Goal: Task Accomplishment & Management: Use online tool/utility

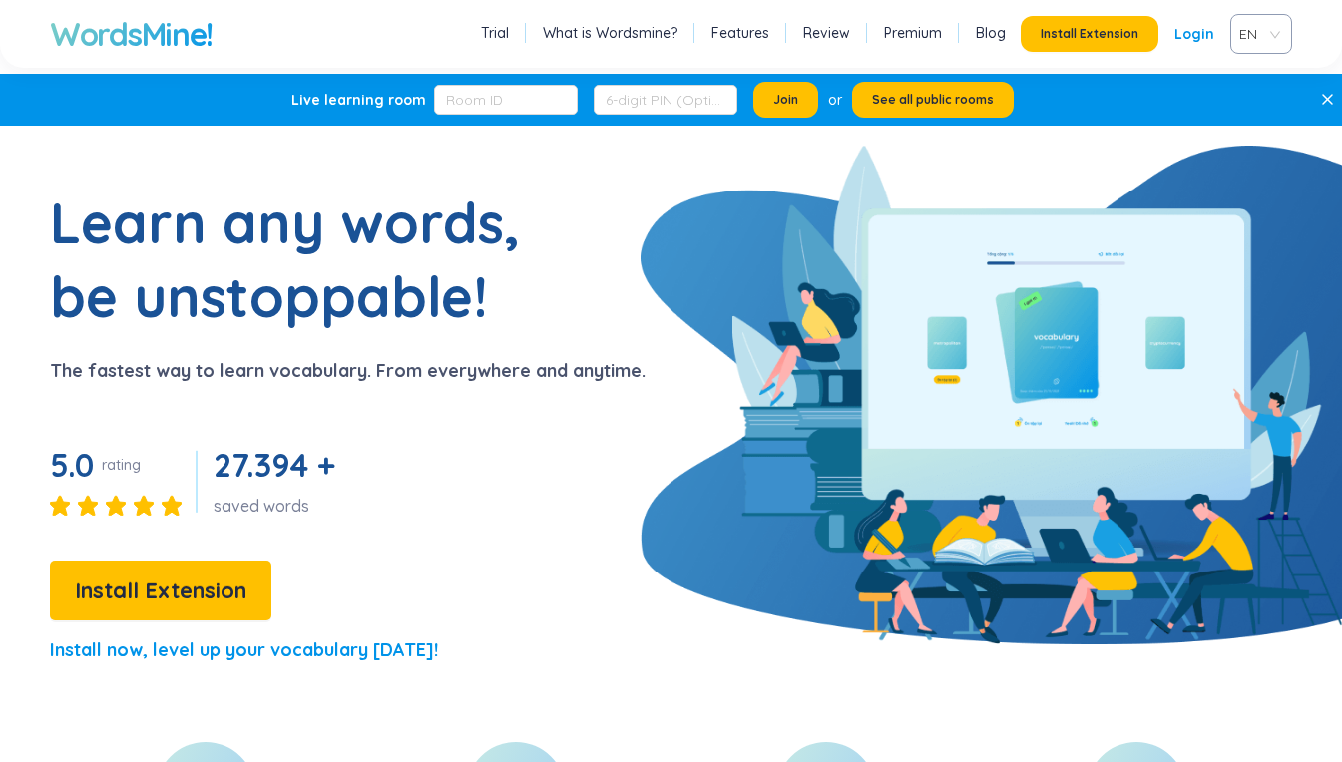
drag, startPoint x: 0, startPoint y: 0, endPoint x: 1182, endPoint y: 34, distance: 1182.0
click at [1182, 34] on link "Login" at bounding box center [1195, 34] width 40 height 36
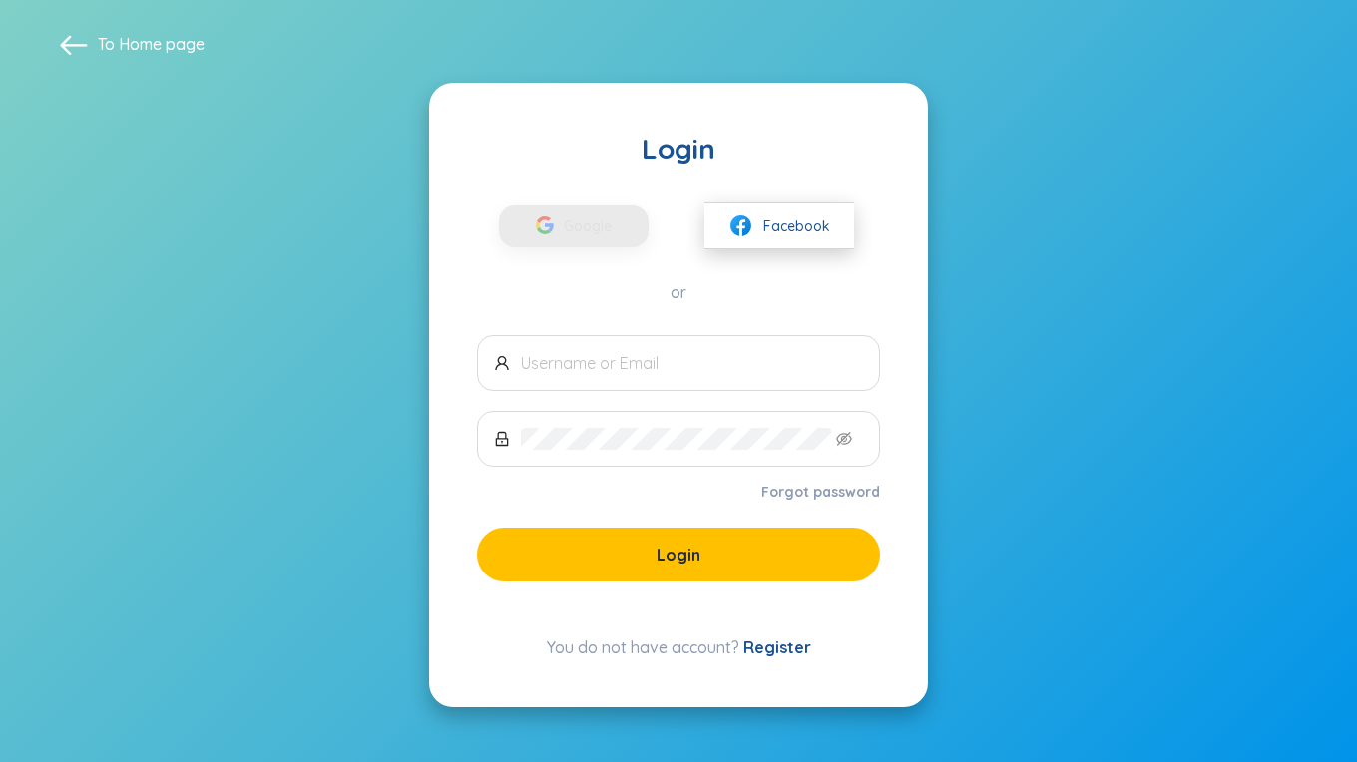
click at [774, 226] on span "Facebook" at bounding box center [796, 227] width 67 height 22
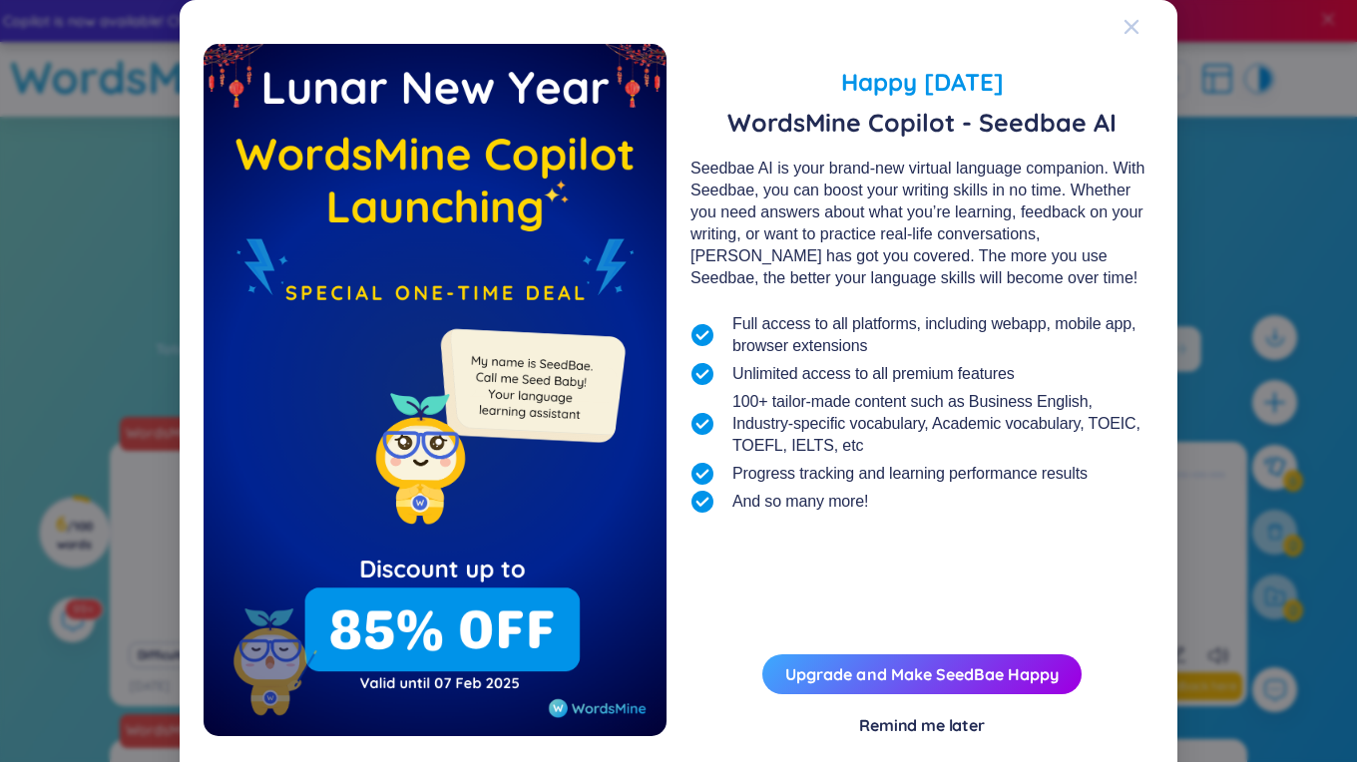
click at [1134, 29] on span "Close" at bounding box center [1151, 27] width 54 height 54
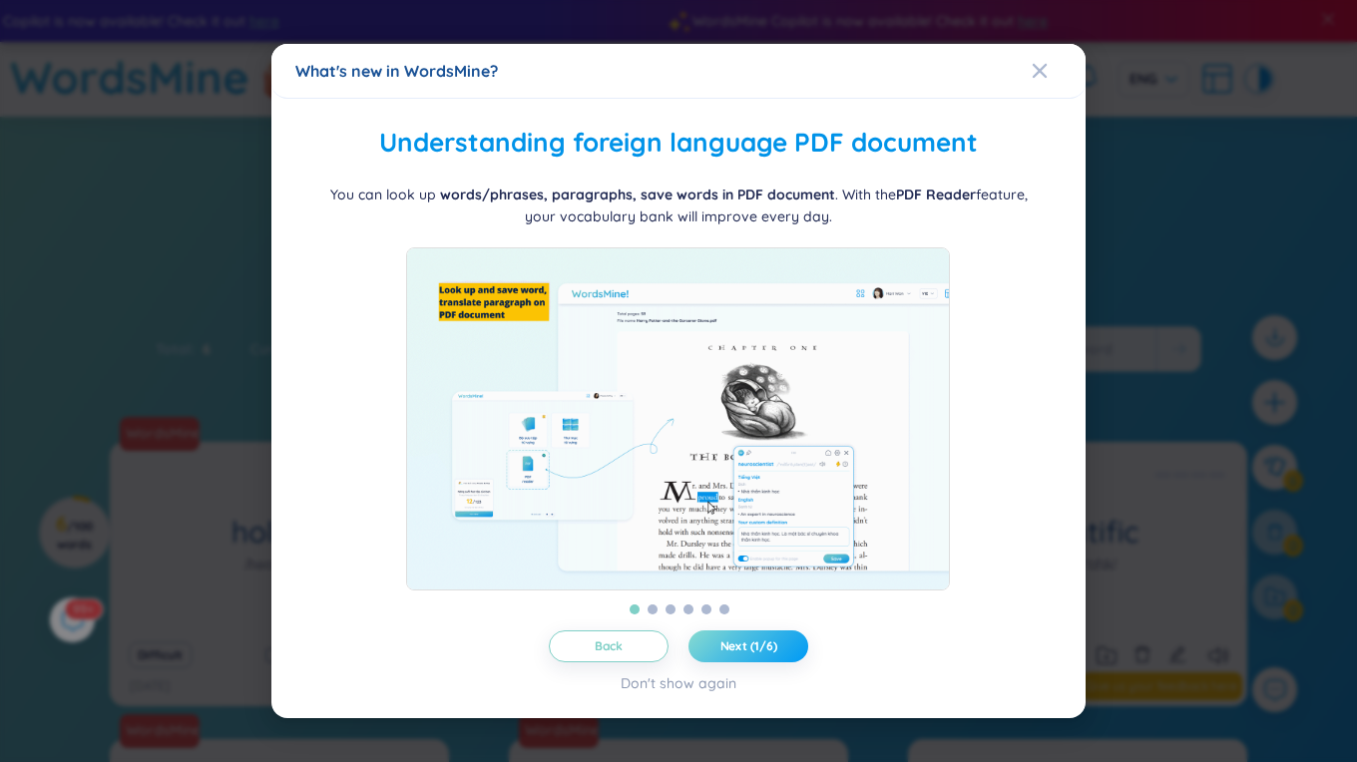
click at [749, 653] on span "Next (1/6)" at bounding box center [748, 647] width 57 height 16
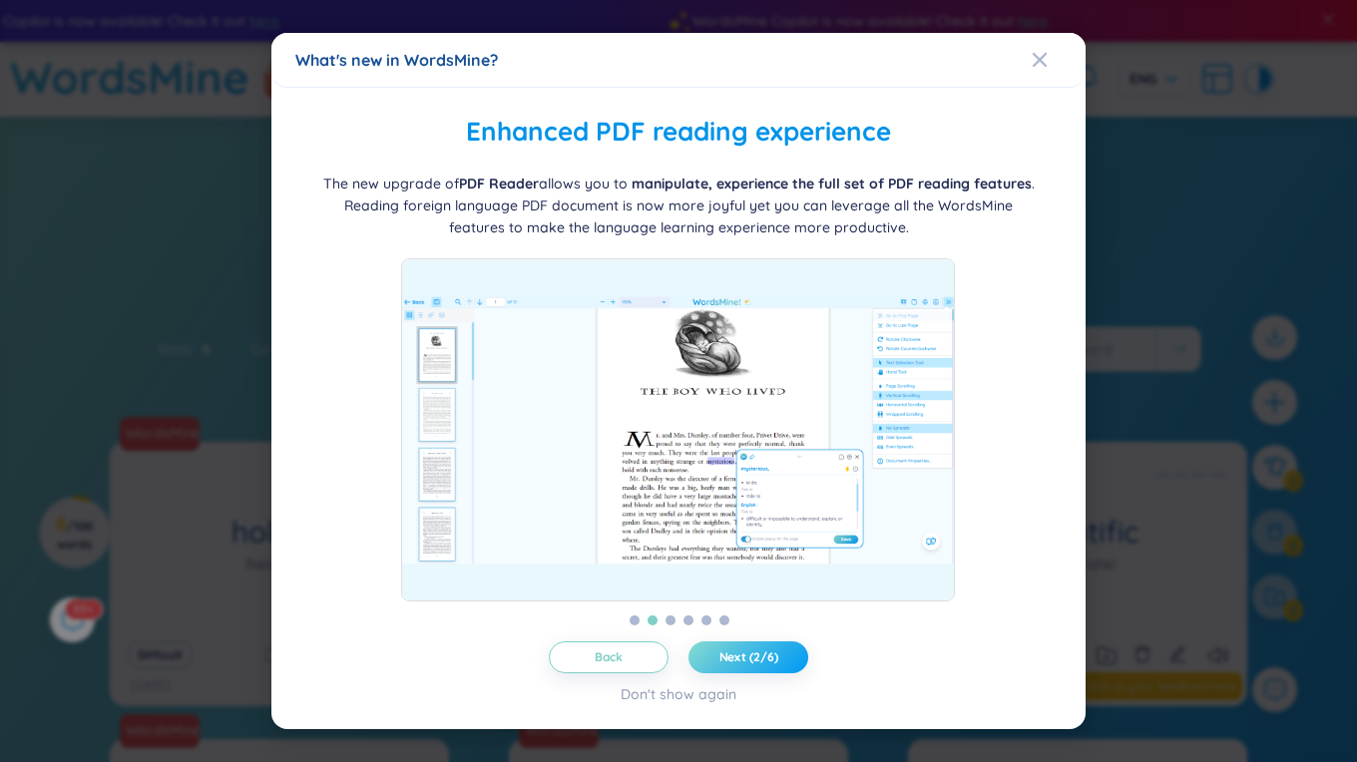
click at [749, 653] on span "Next (2/6)" at bounding box center [748, 658] width 59 height 16
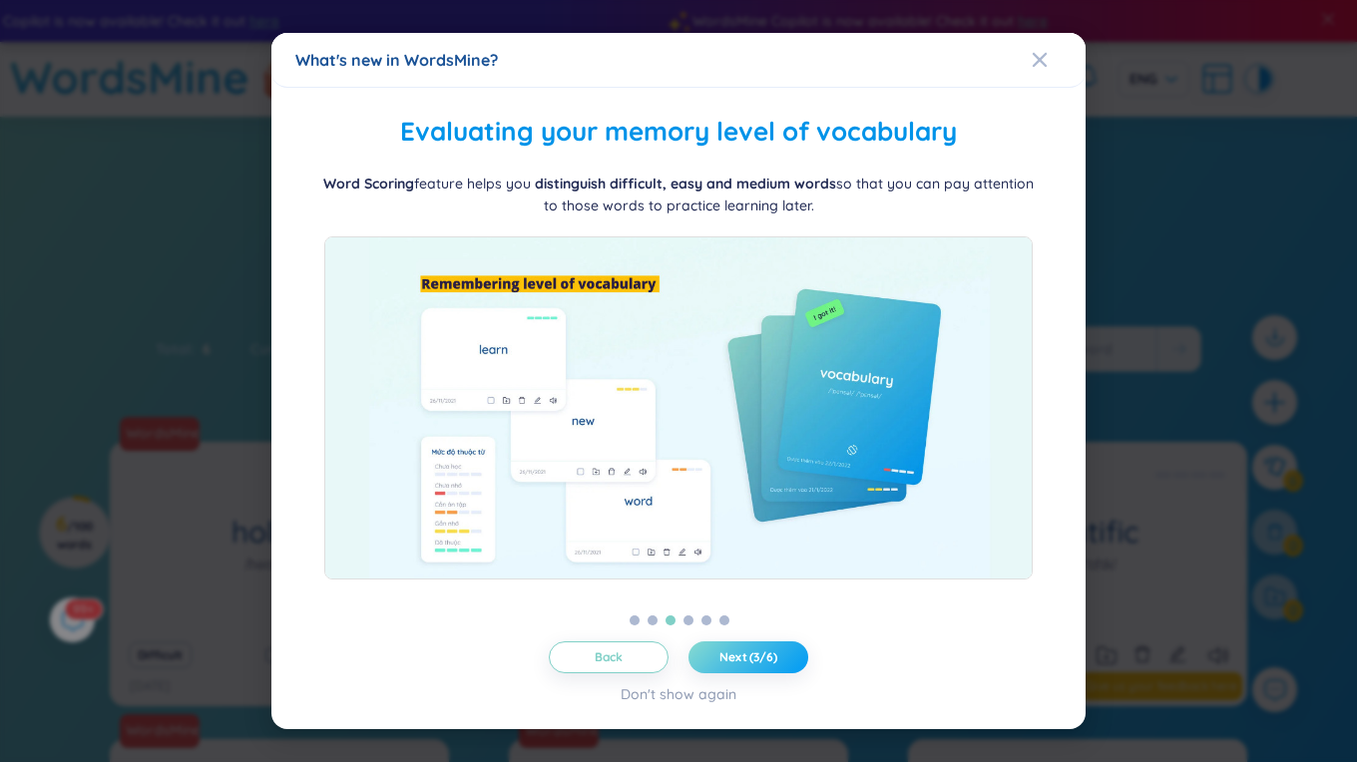
click at [749, 653] on span "Next (3/6)" at bounding box center [748, 658] width 58 height 16
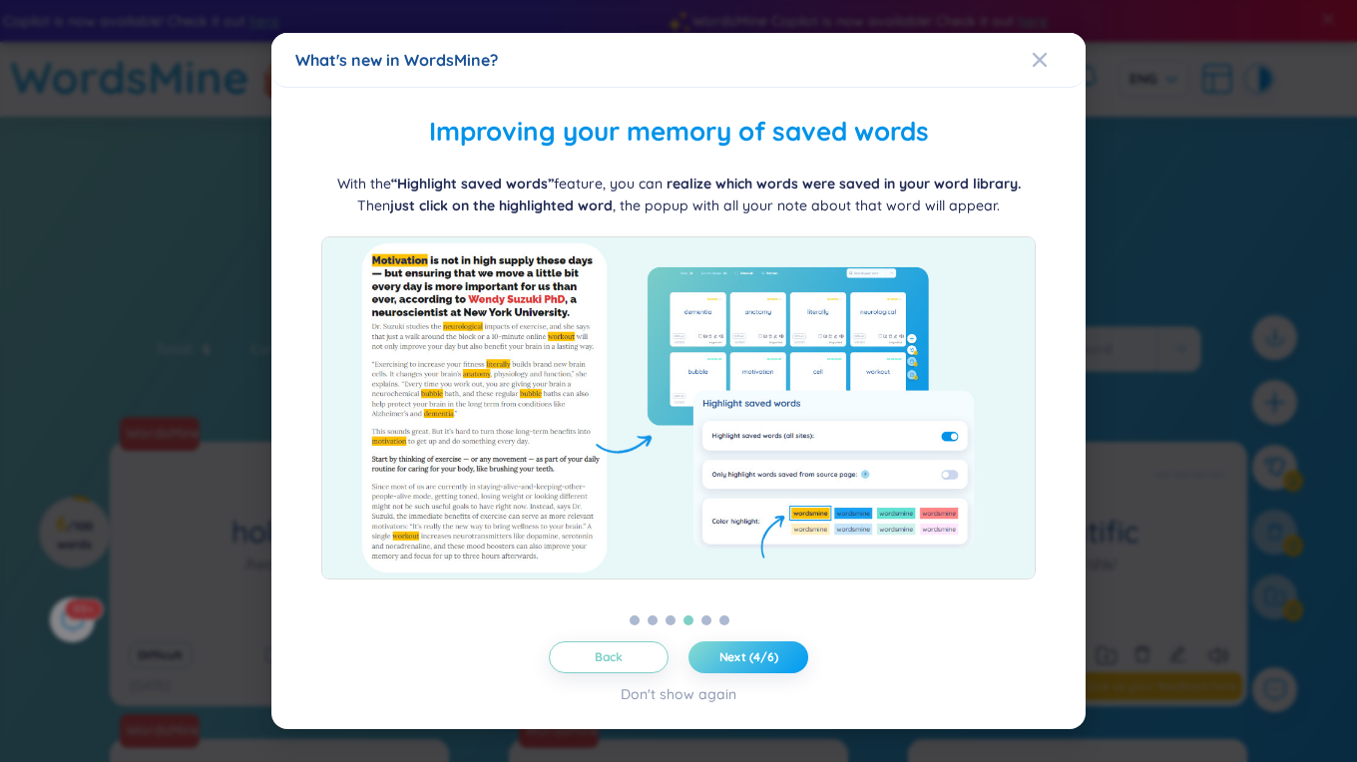
click at [749, 653] on span "Next (4/6)" at bounding box center [748, 658] width 59 height 16
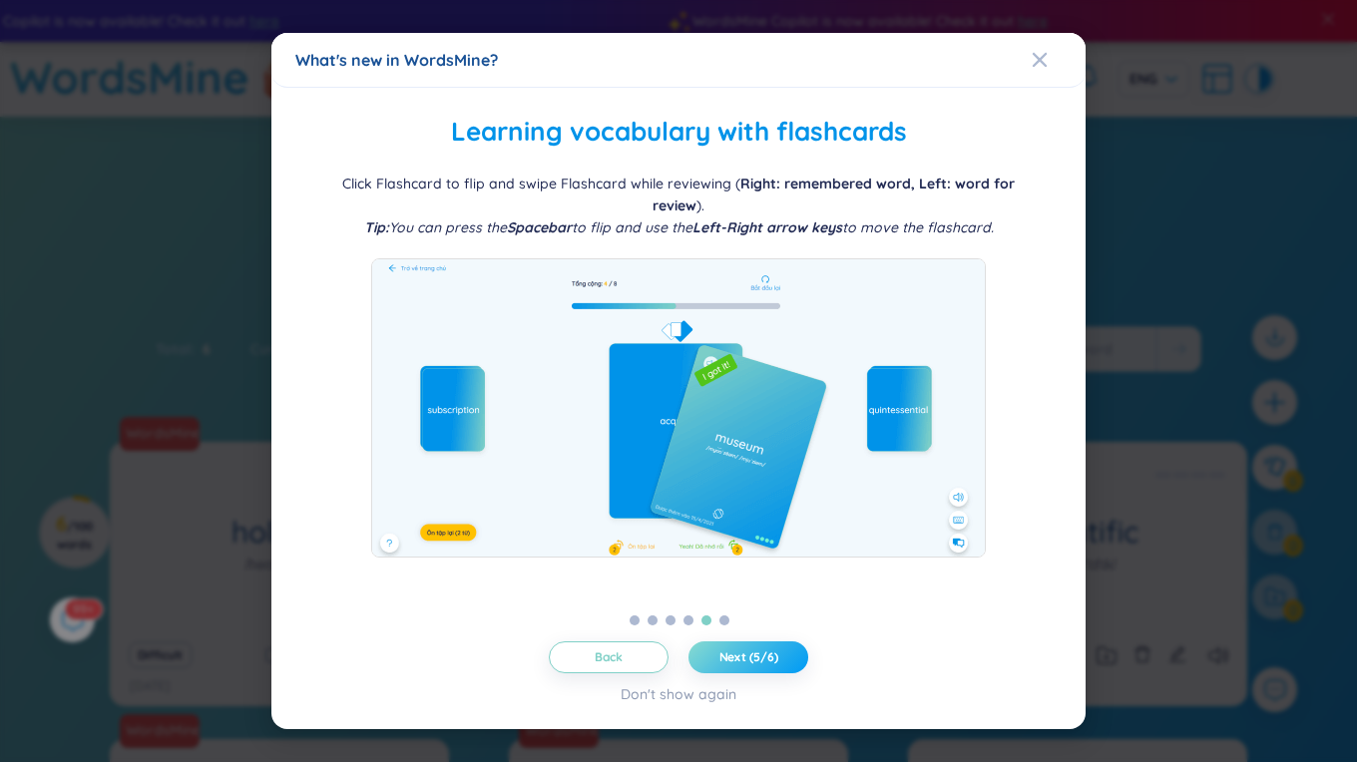
click at [749, 653] on span "Next (5/6)" at bounding box center [748, 658] width 59 height 16
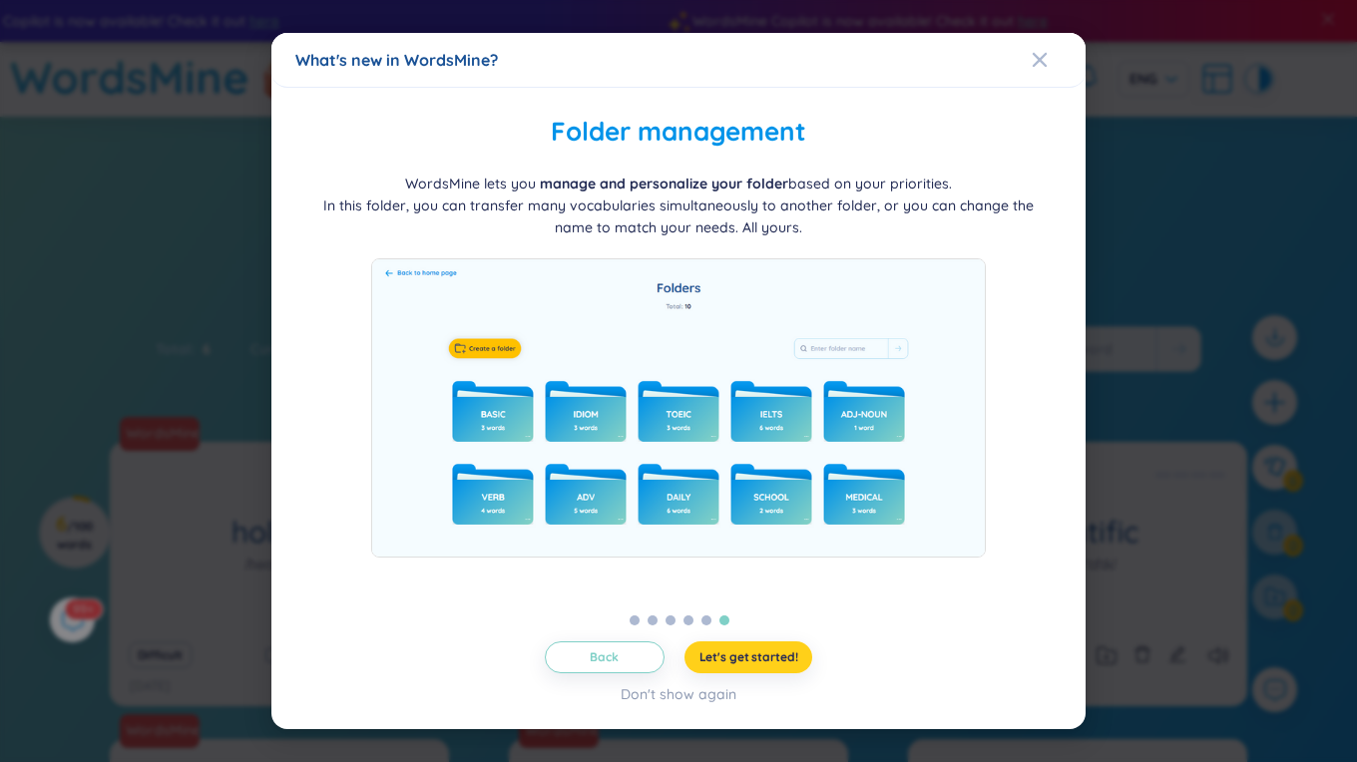
click at [749, 653] on span "Let's get started!" at bounding box center [749, 658] width 99 height 16
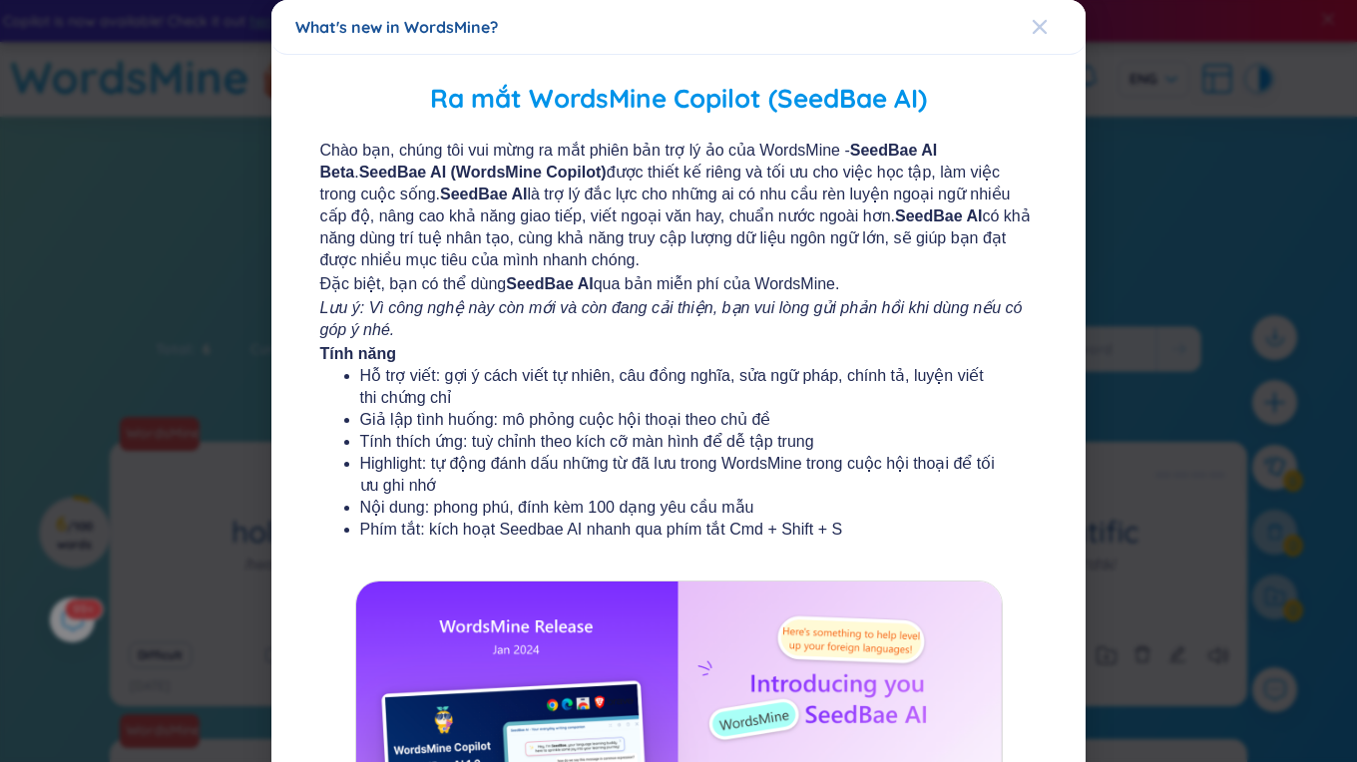
click at [1033, 33] on icon "Close" at bounding box center [1040, 27] width 14 height 14
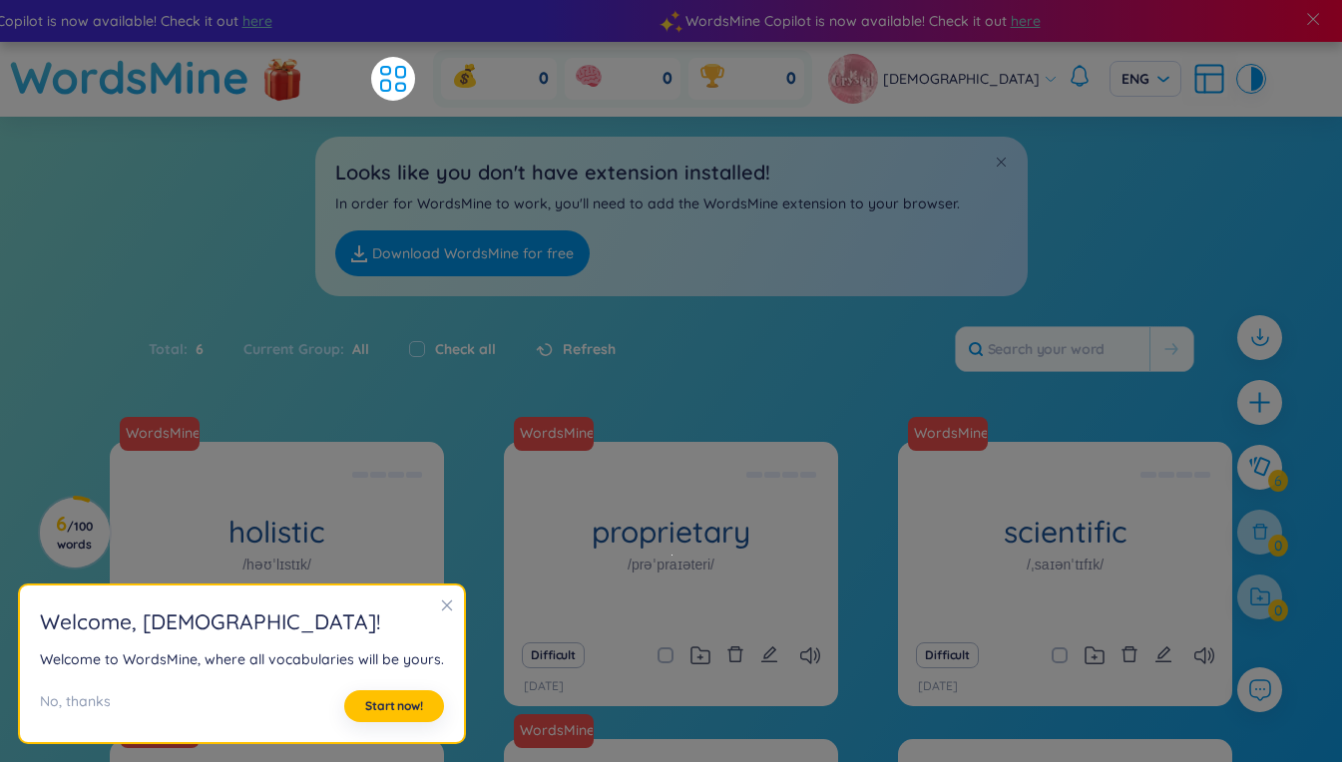
click at [442, 606] on icon "close" at bounding box center [447, 606] width 11 height 11
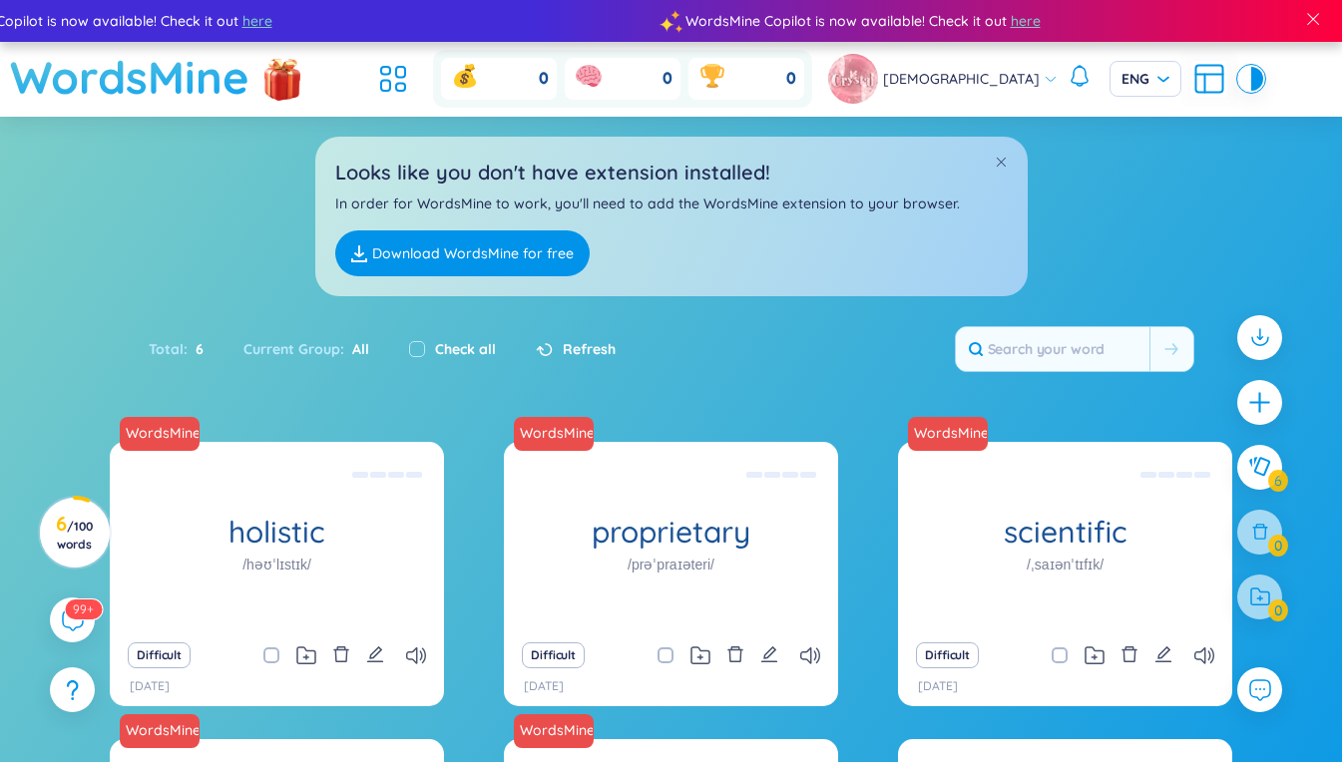
click at [165, 77] on h1 "WordsMine" at bounding box center [129, 77] width 239 height 71
